Goal: Communication & Community: Connect with others

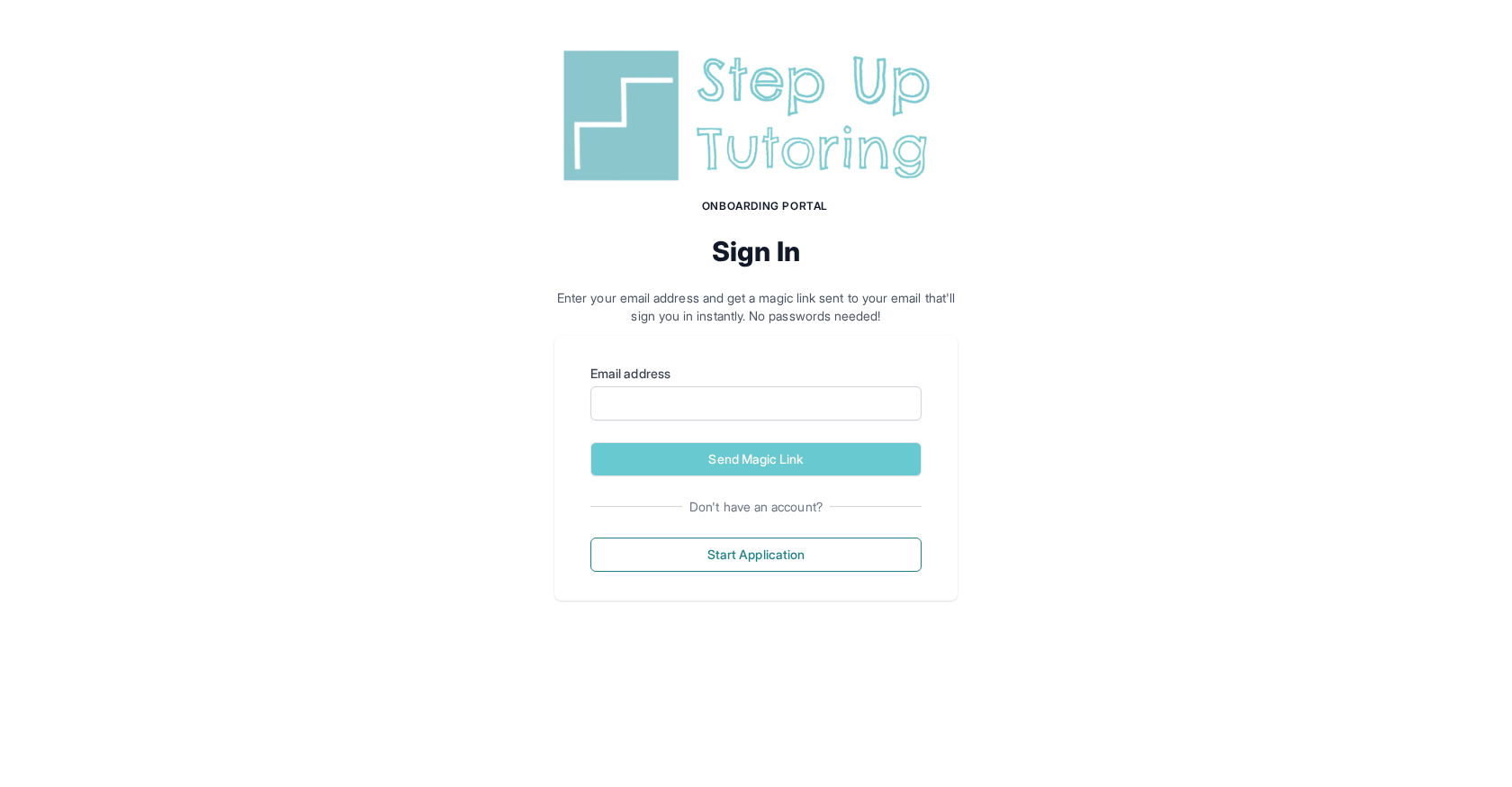
click at [787, 128] on img at bounding box center [755, 115] width 403 height 145
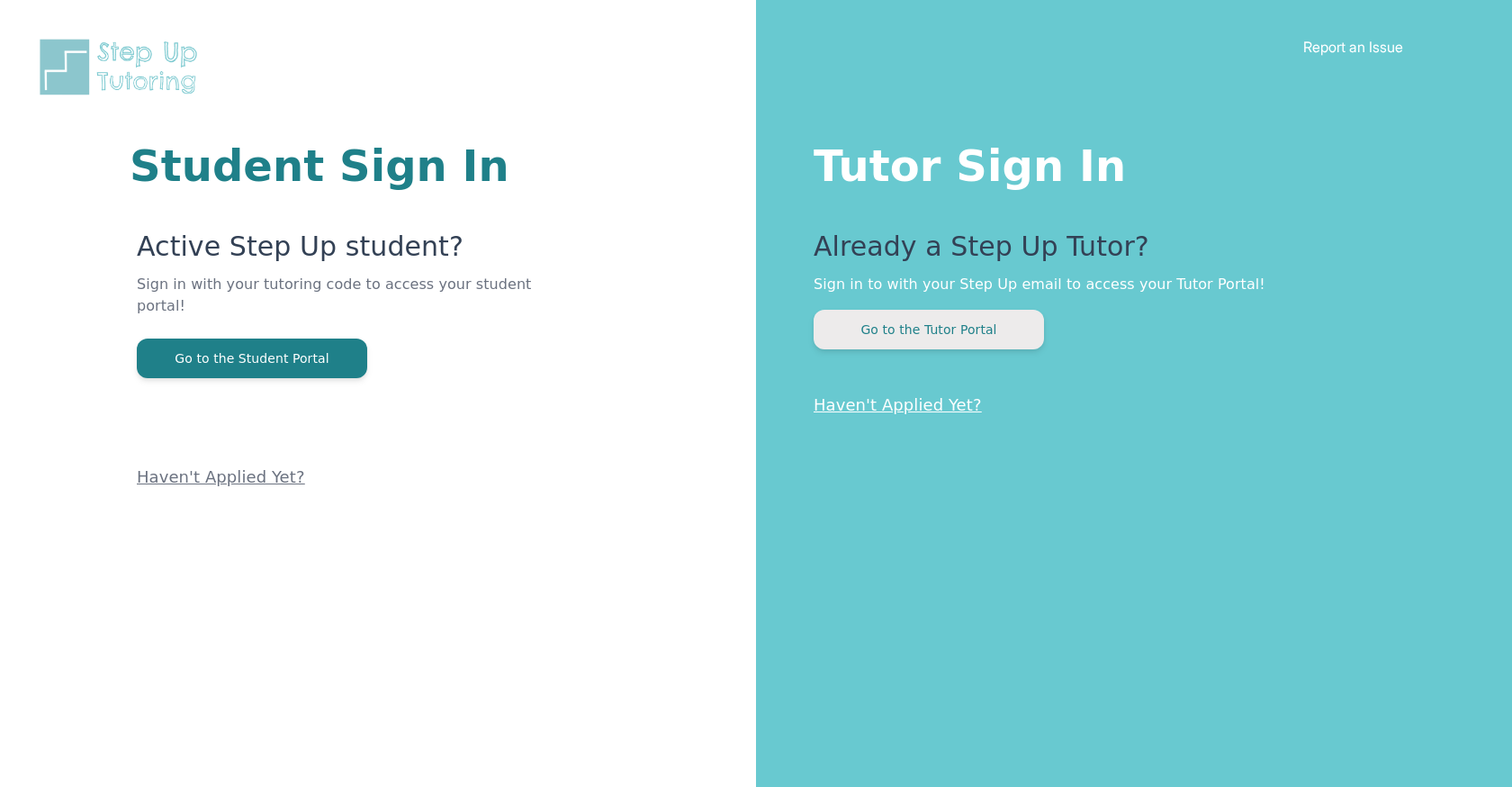
click at [935, 345] on button "Go to the Tutor Portal" at bounding box center [928, 328] width 231 height 39
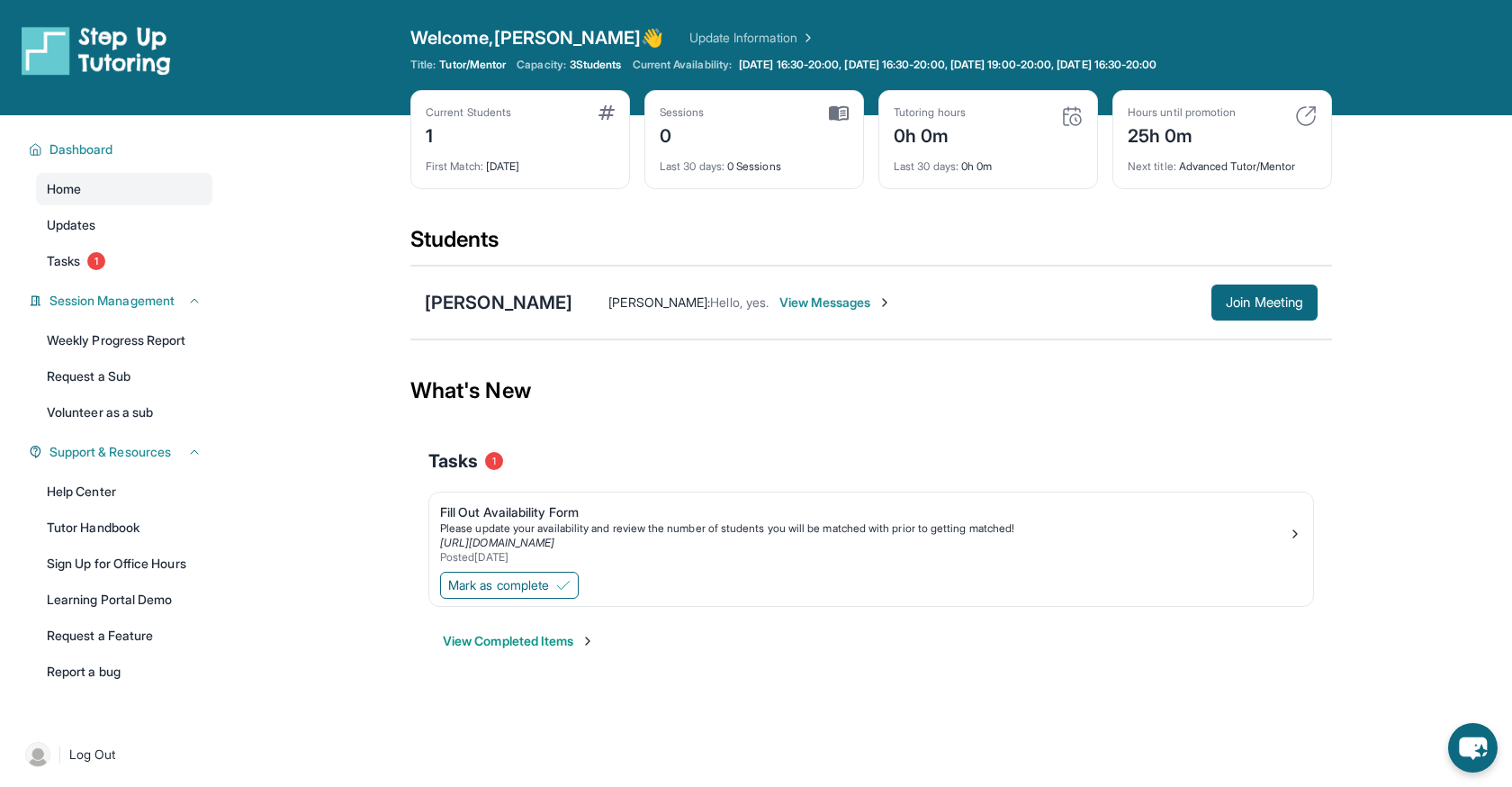
click at [837, 300] on span "View Messages" at bounding box center [835, 303] width 113 height 18
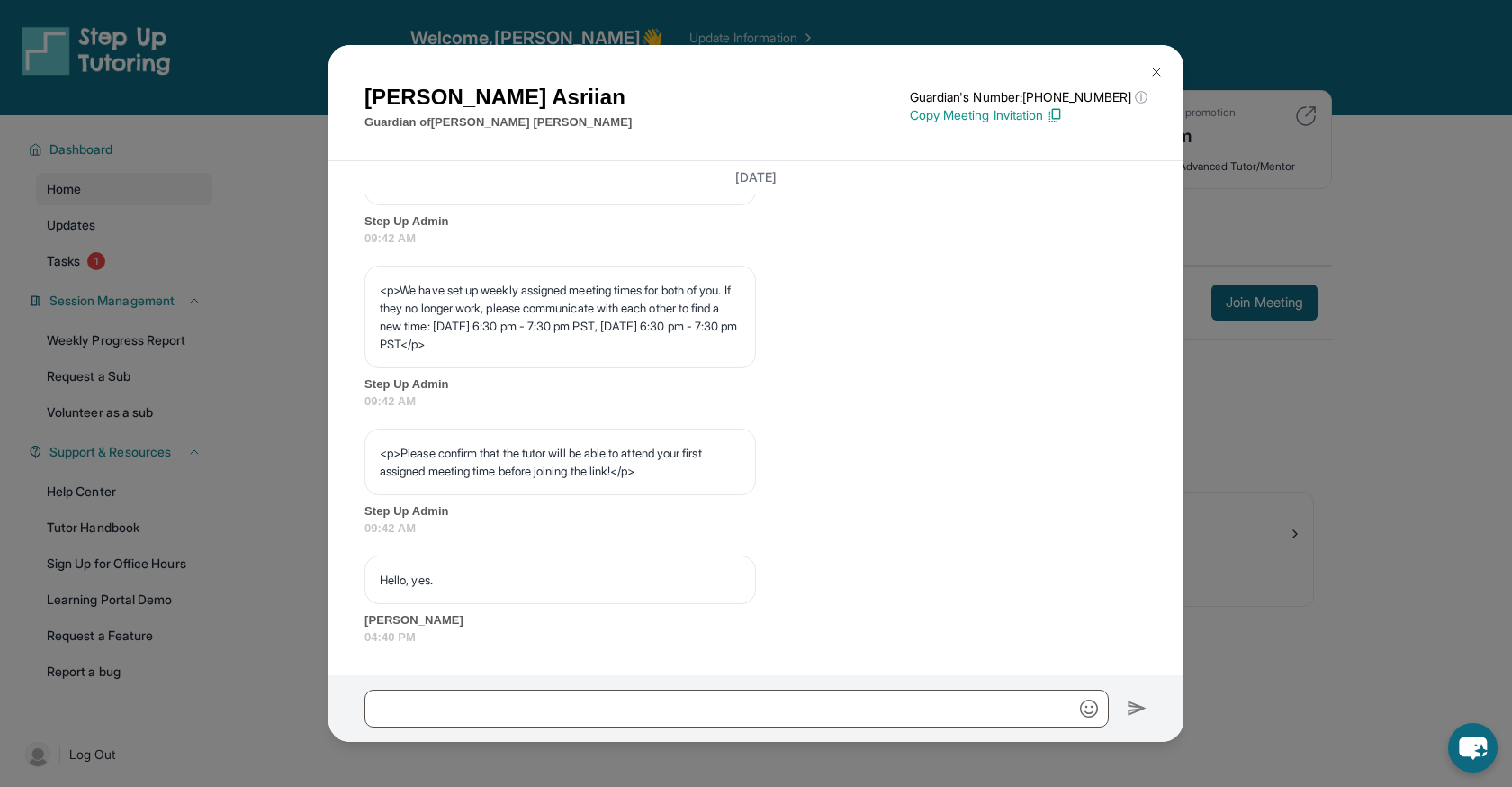
scroll to position [974, 0]
click at [1156, 68] on img at bounding box center [1156, 72] width 14 height 14
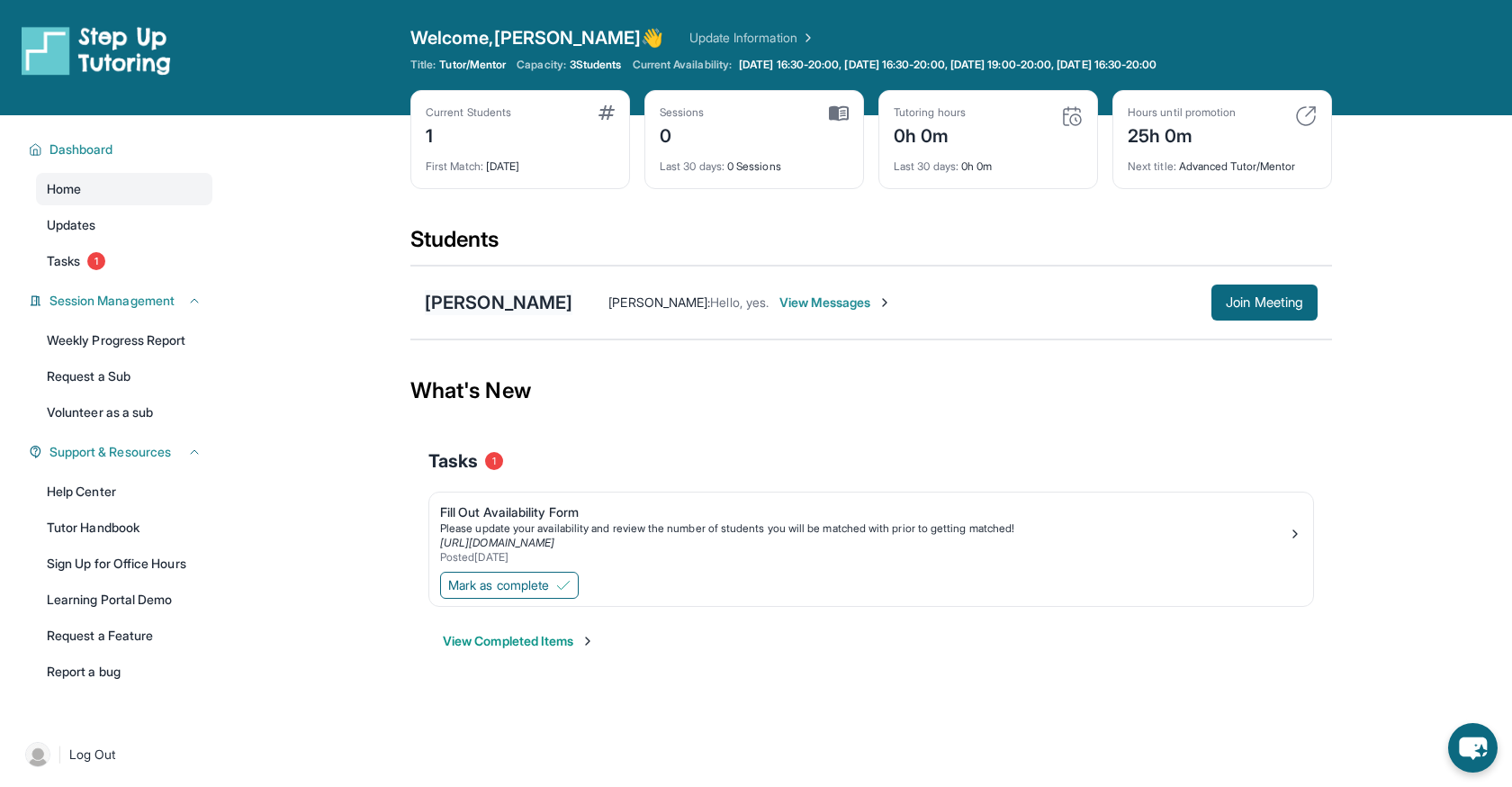
click at [539, 304] on div "[PERSON_NAME]" at bounding box center [499, 303] width 147 height 25
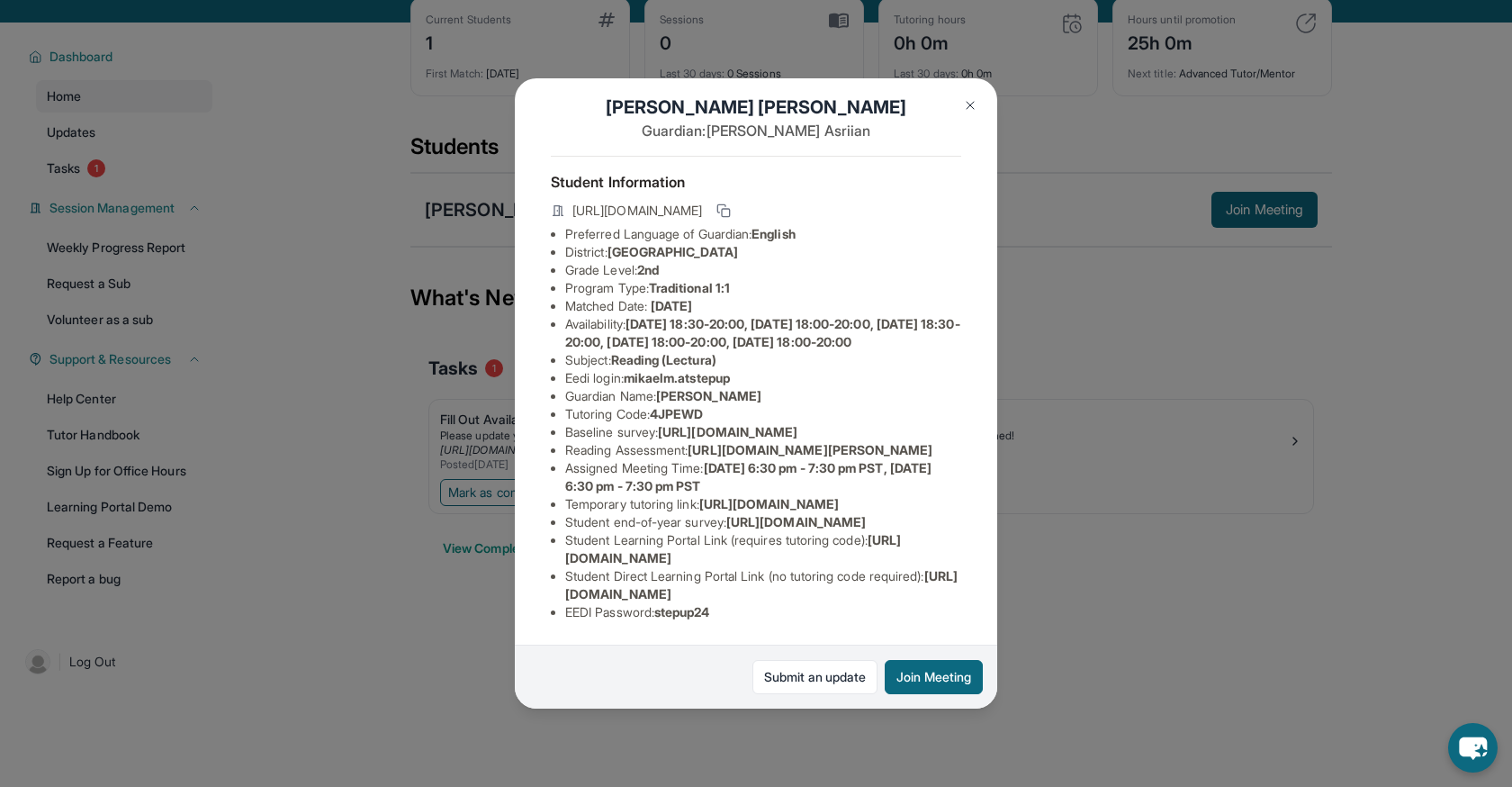
scroll to position [103, 0]
click at [970, 100] on img at bounding box center [969, 104] width 14 height 14
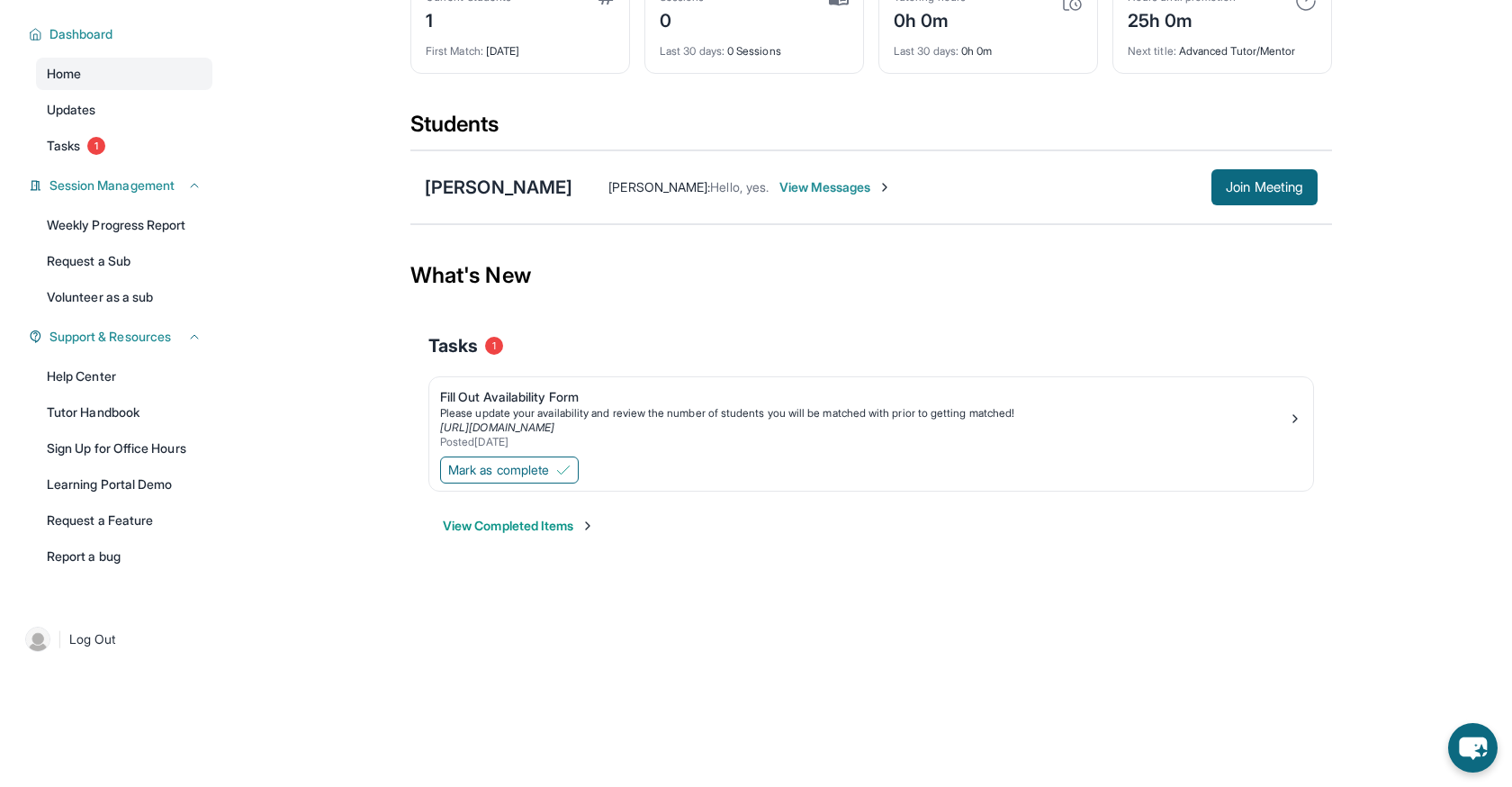
scroll to position [17, 0]
